Goal: Check status: Check status

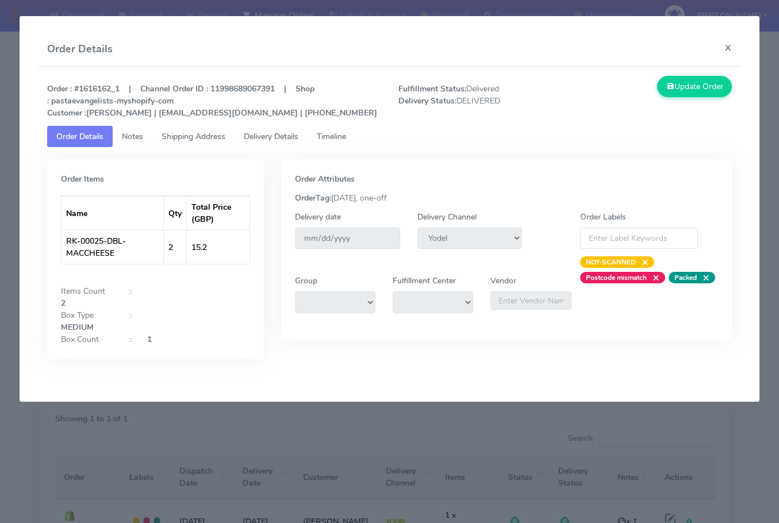
select select "5"
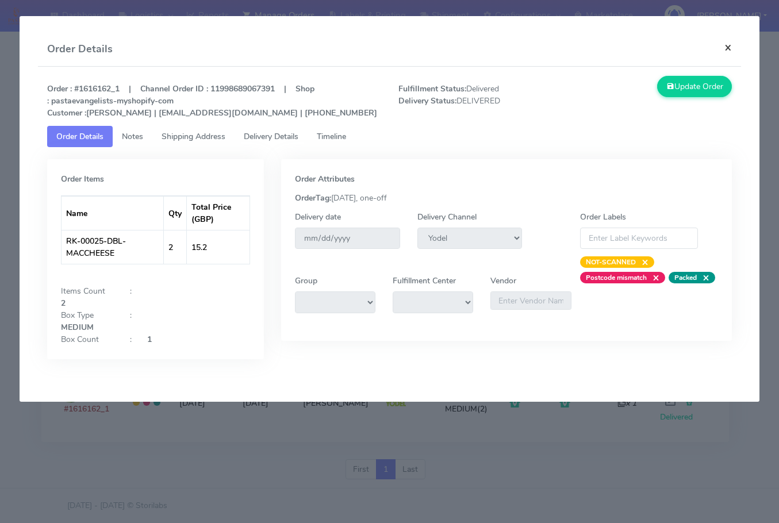
click at [721, 42] on button "×" at bounding box center [728, 47] width 26 height 30
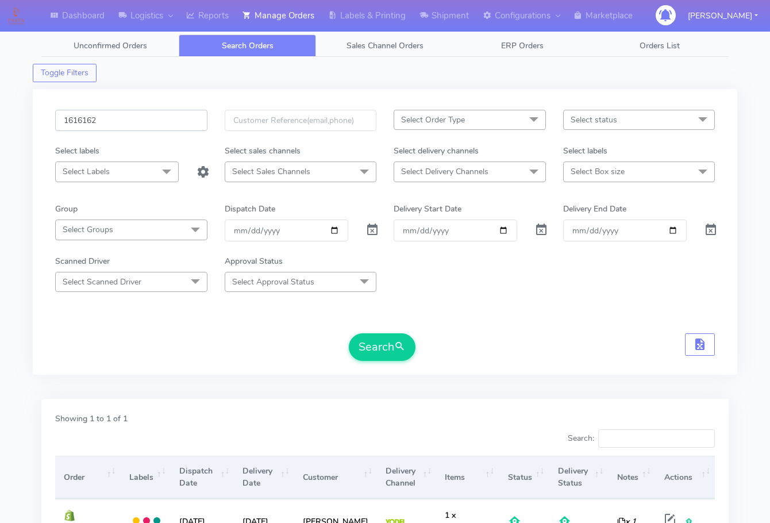
click at [126, 119] on input "1616162" at bounding box center [131, 120] width 152 height 21
paste input "5992A"
type input "1615992A"
click at [391, 352] on button "Search" at bounding box center [382, 347] width 67 height 28
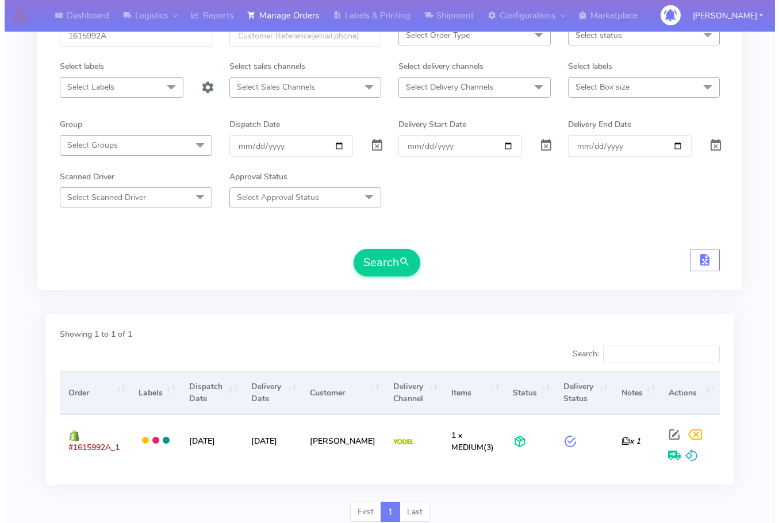
scroll to position [127, 0]
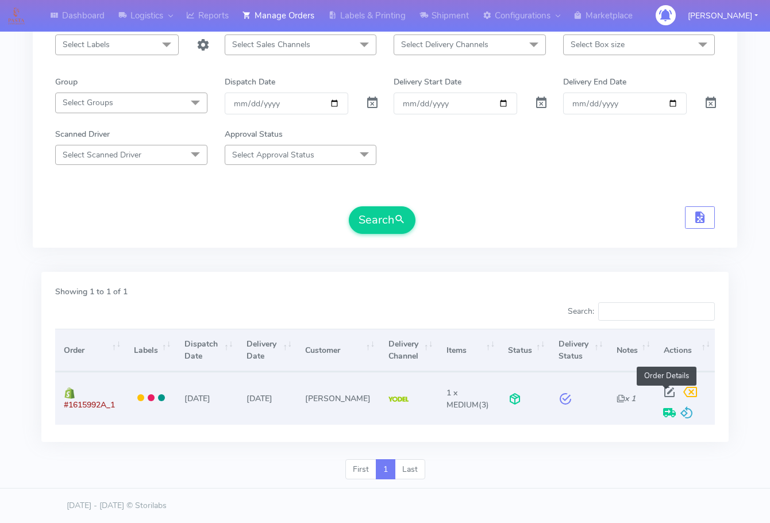
click at [668, 397] on span at bounding box center [669, 394] width 21 height 11
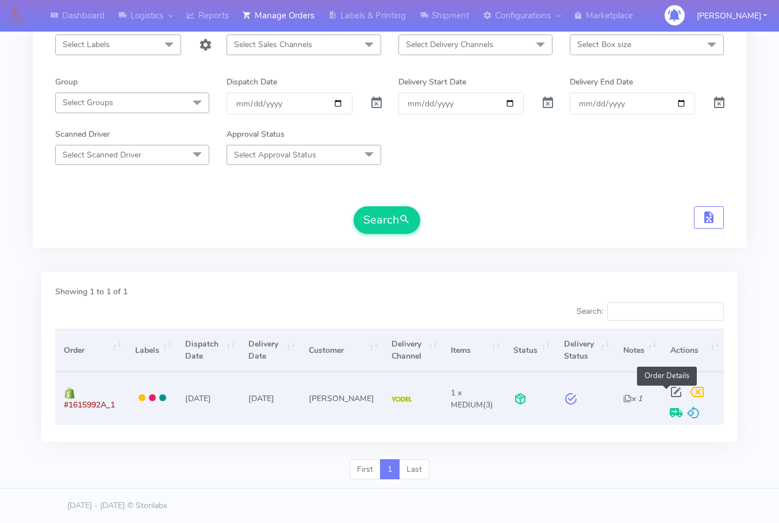
select select "5"
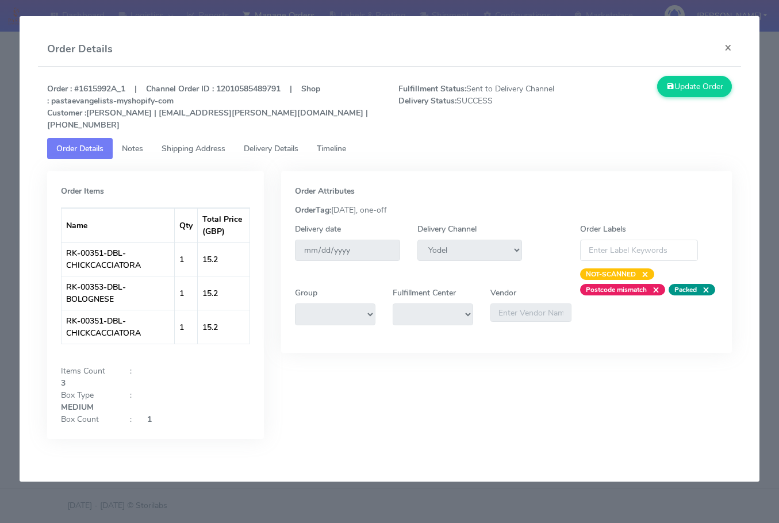
drag, startPoint x: 190, startPoint y: 133, endPoint x: 233, endPoint y: 135, distance: 42.6
click at [190, 143] on span "Shipping Address" at bounding box center [194, 148] width 64 height 11
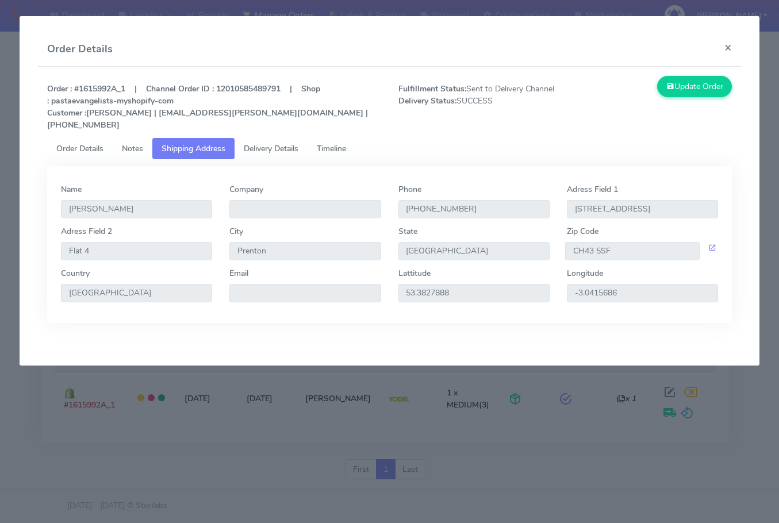
click at [270, 143] on span "Delivery Details" at bounding box center [271, 148] width 55 height 11
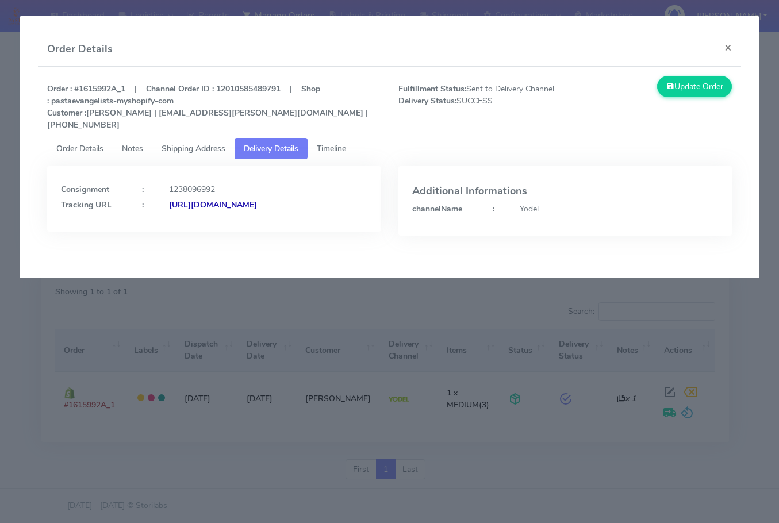
drag, startPoint x: 314, startPoint y: 218, endPoint x: 57, endPoint y: 220, distance: 256.9
click at [57, 220] on div "Consignment : 1238096992 Tracking URL : [URL][DOMAIN_NAME]" at bounding box center [213, 199] width 333 height 66
copy strong "[URL][DOMAIN_NAME]"
